Goal: Communication & Community: Share content

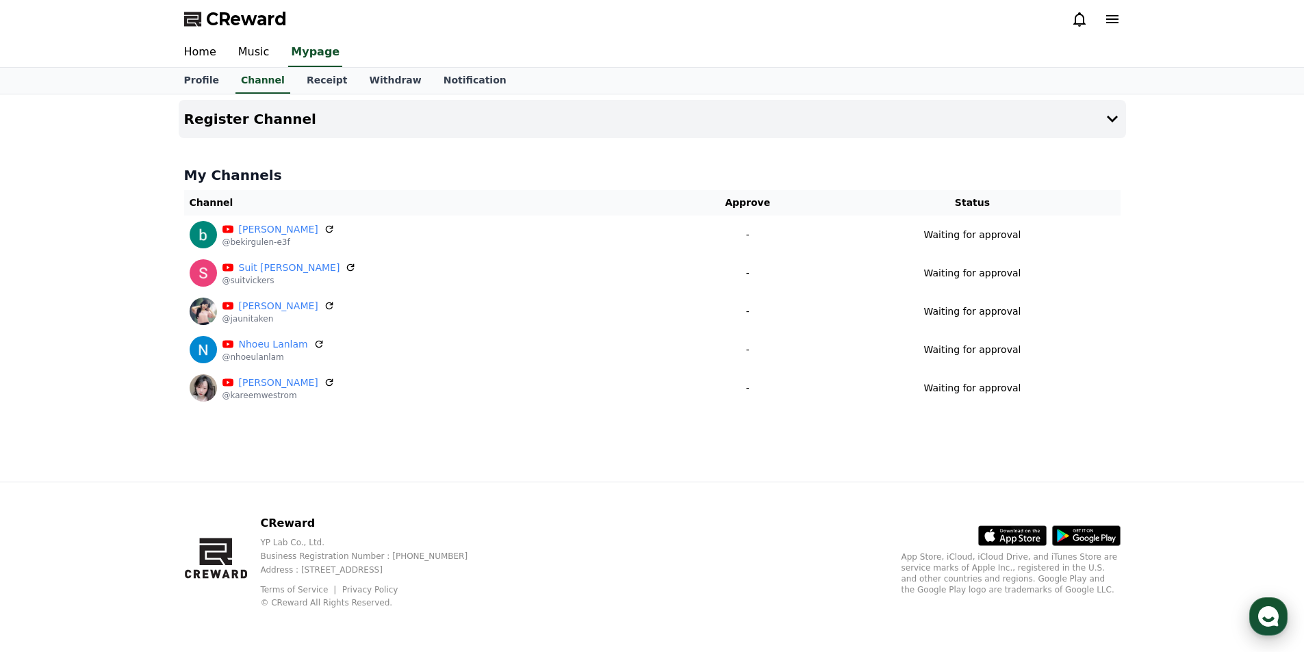
click at [1261, 616] on use "button" at bounding box center [1268, 616] width 21 height 21
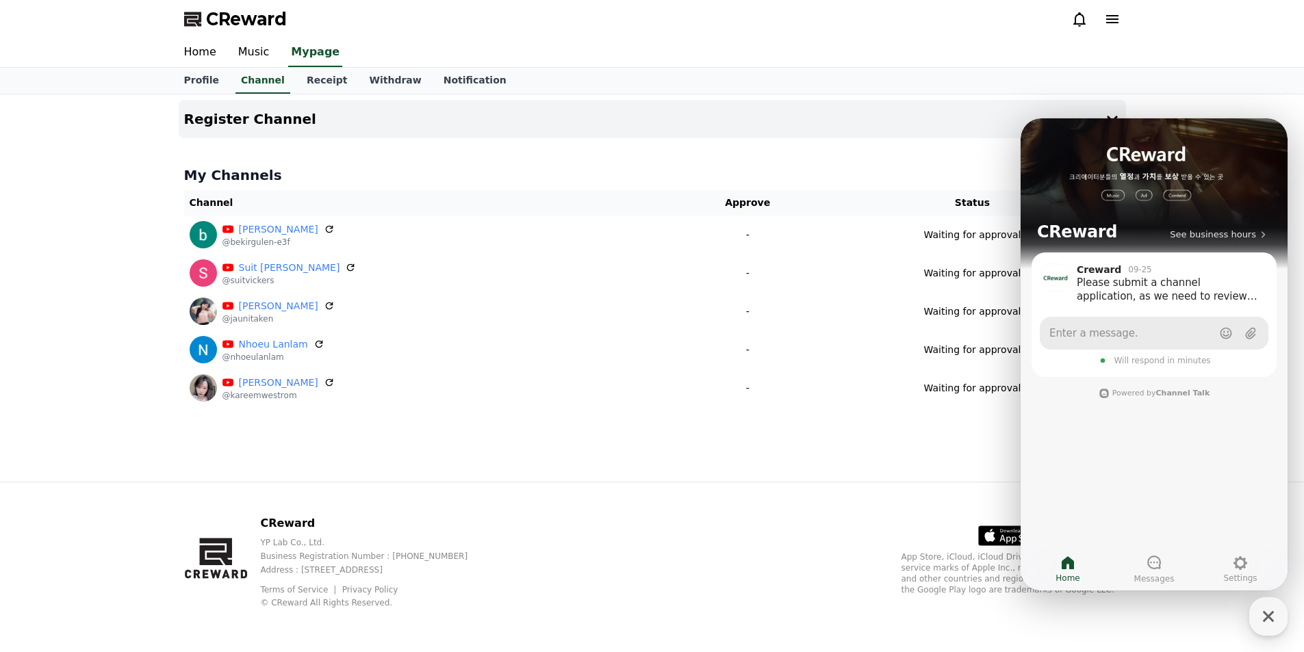
click at [1124, 331] on link "Enter a message." at bounding box center [1153, 333] width 229 height 33
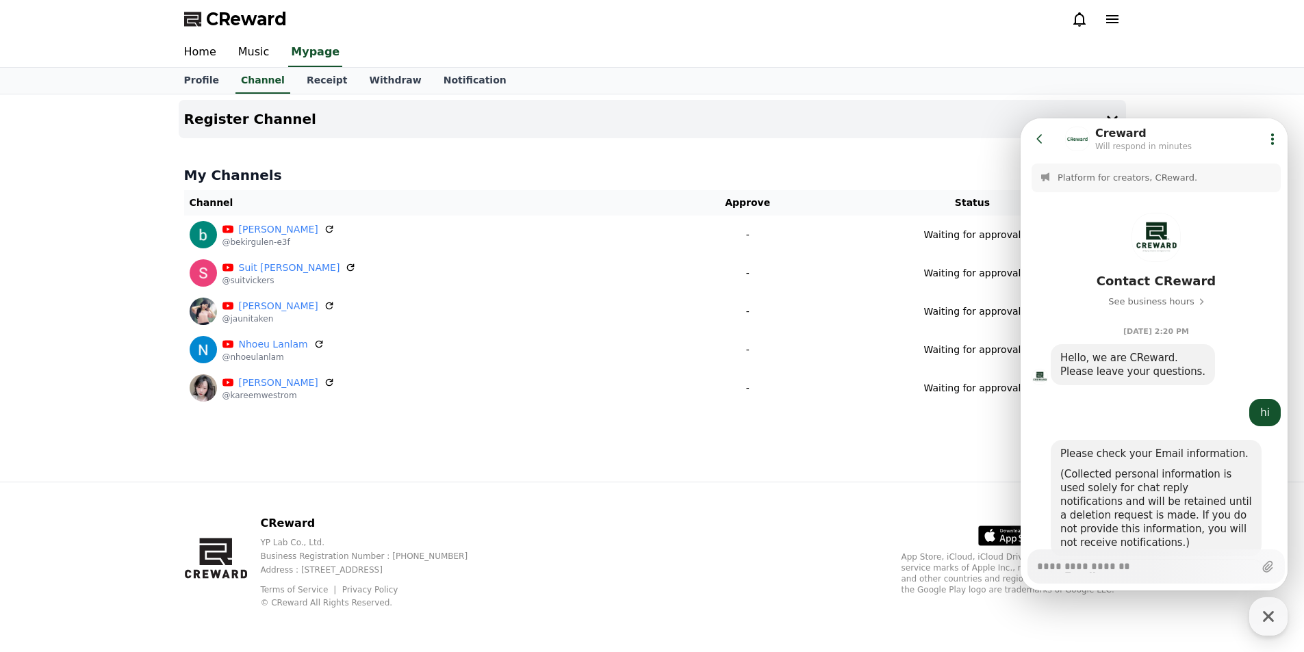
scroll to position [873, 0]
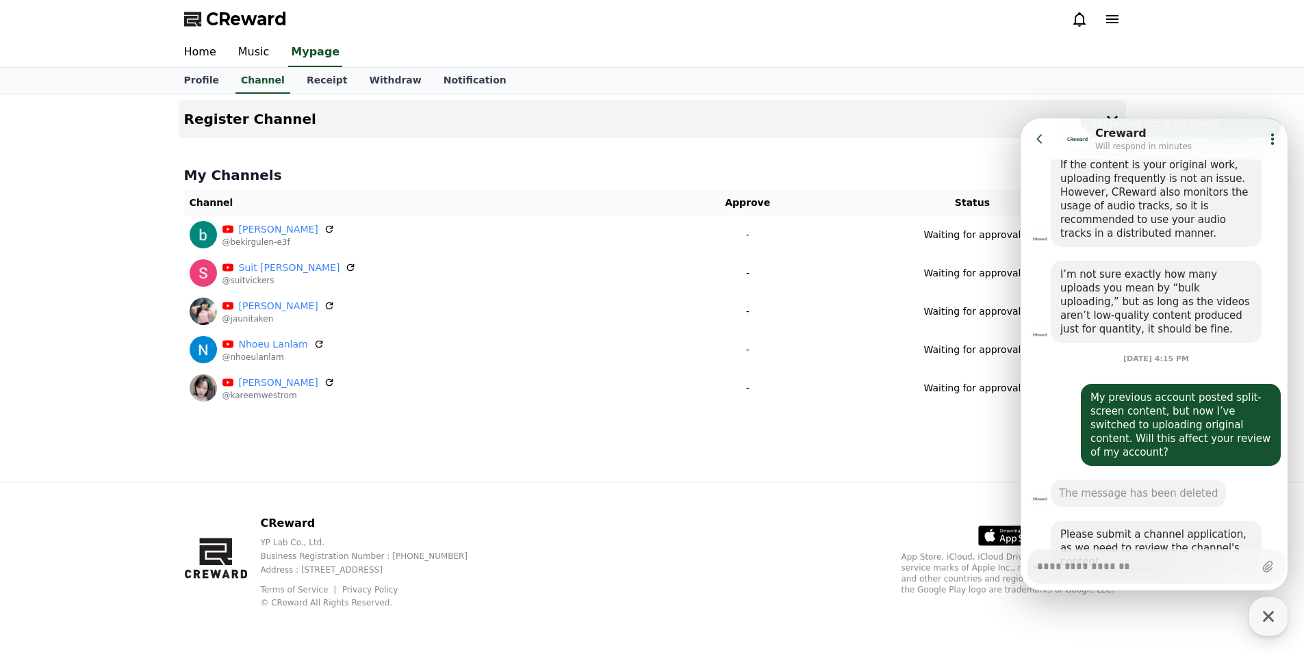
click at [1164, 561] on textarea "Messenger Input Textarea" at bounding box center [1145, 561] width 217 height 23
type textarea "*"
type textarea "**********"
type textarea "*"
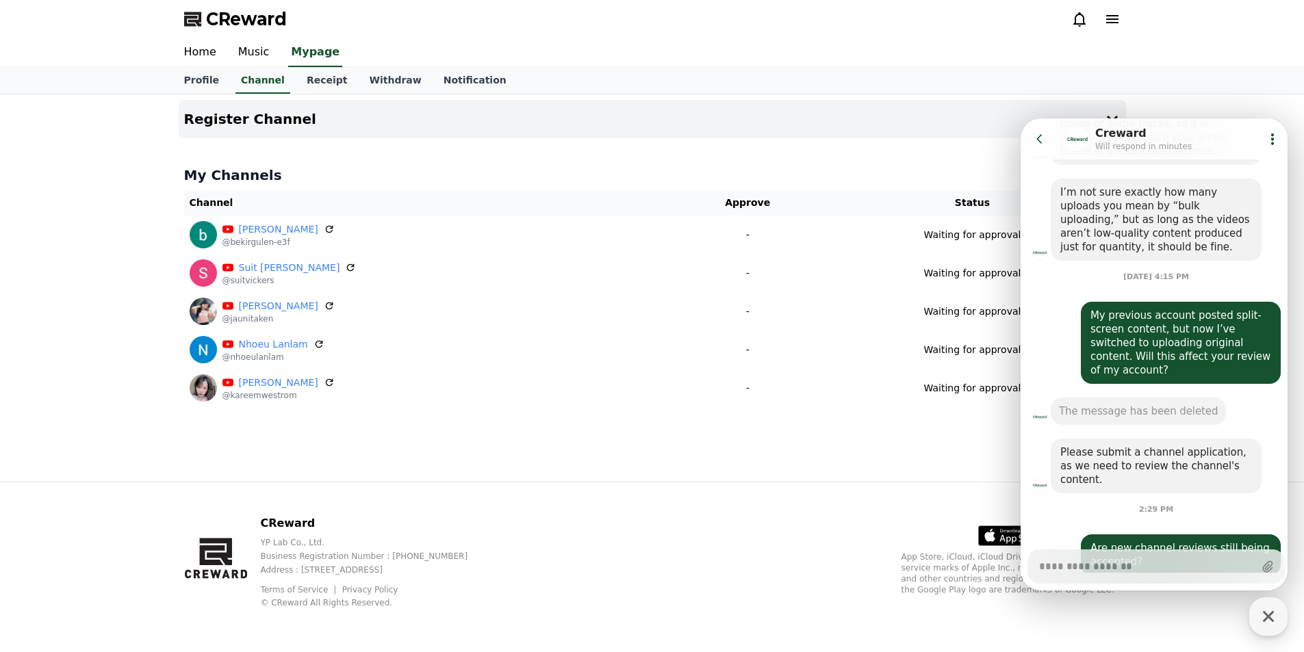
type textarea "*"
click at [1039, 140] on icon at bounding box center [1038, 138] width 5 height 9
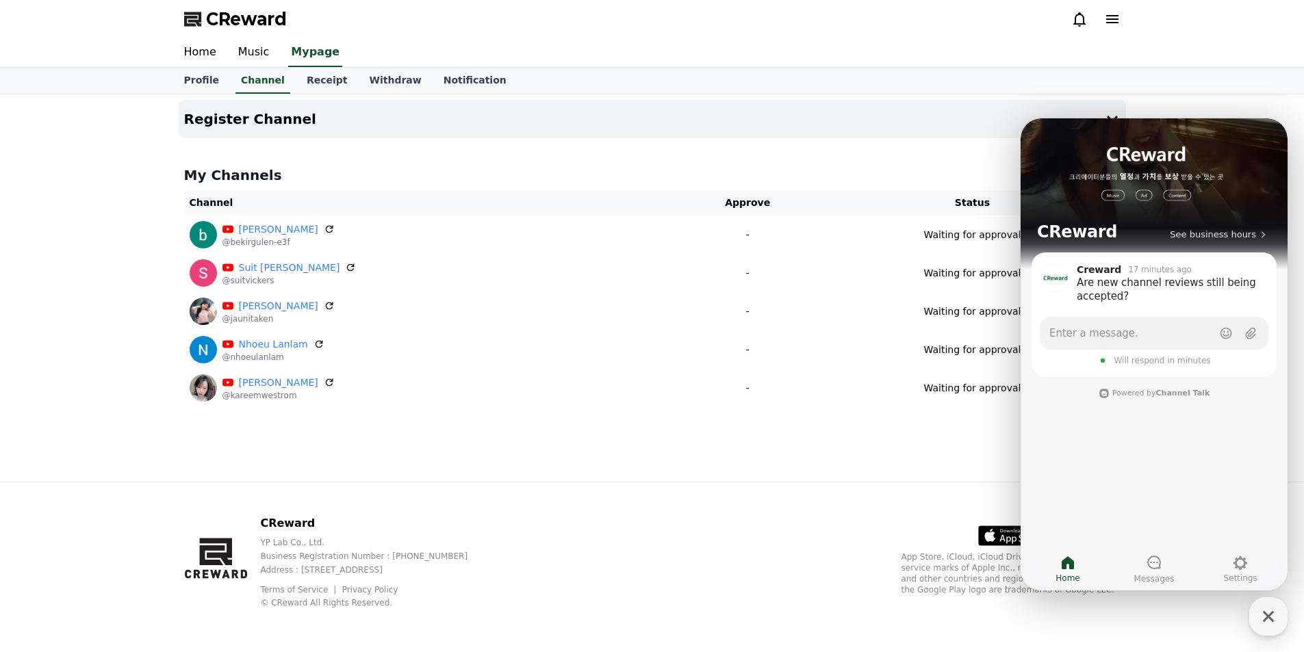
click at [899, 82] on div "Profile Channel Receipt Withdraw Notification" at bounding box center [652, 81] width 958 height 26
click at [903, 51] on div "Home Music Mypage" at bounding box center [652, 52] width 958 height 29
click at [1255, 627] on div "button" at bounding box center [1268, 616] width 38 height 38
